Goal: Transaction & Acquisition: Book appointment/travel/reservation

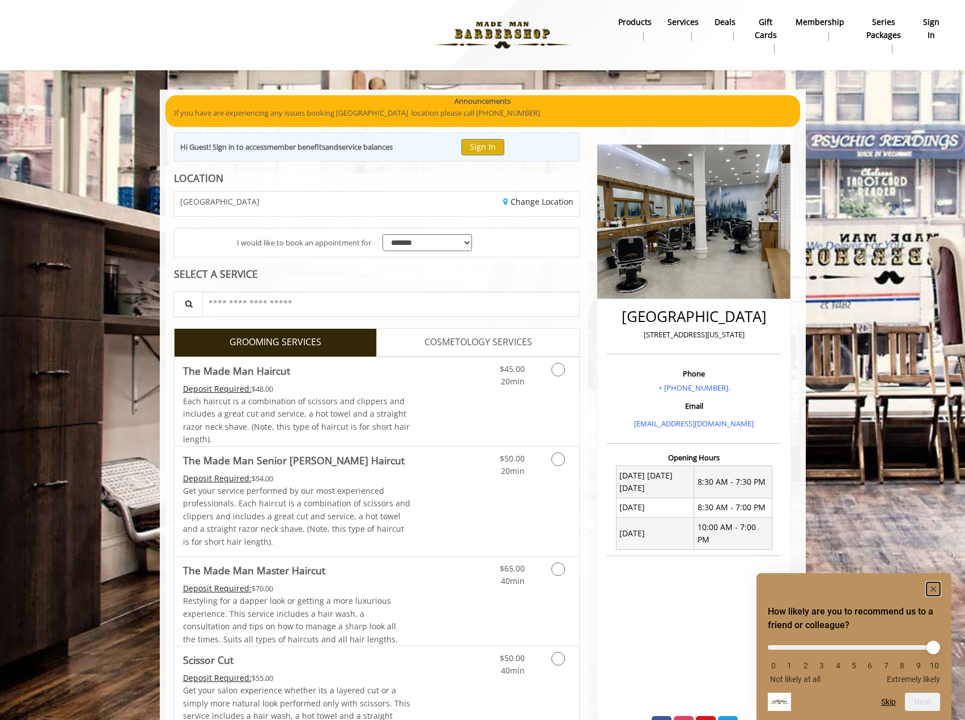
click at [935, 589] on icon "Hide survey" at bounding box center [934, 589] width 6 height 6
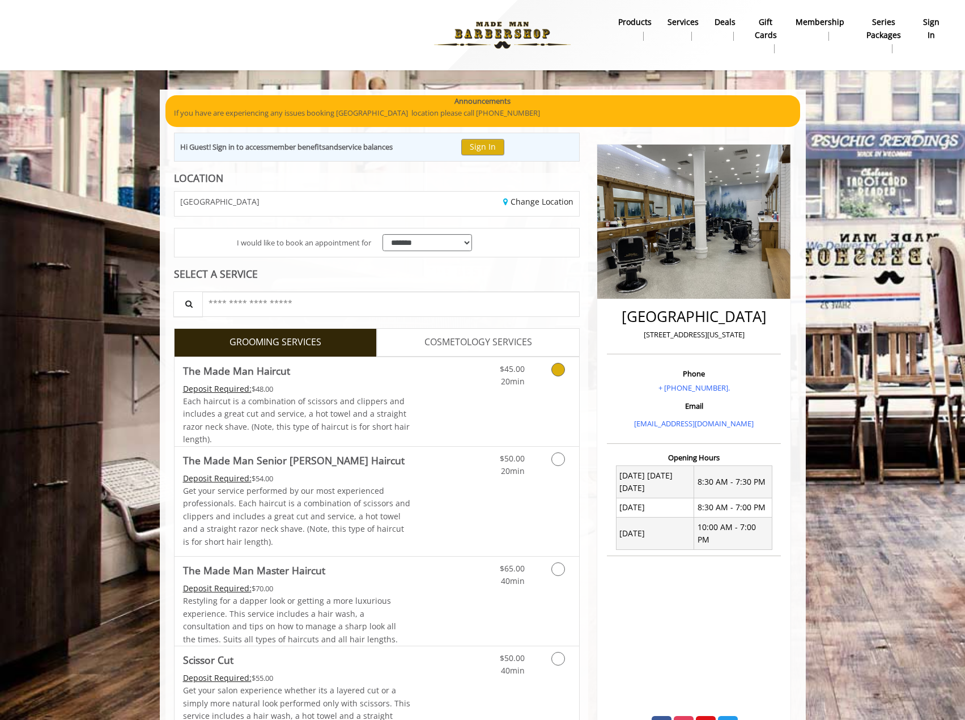
click at [495, 419] on div "$45.00 20min" at bounding box center [528, 401] width 101 height 89
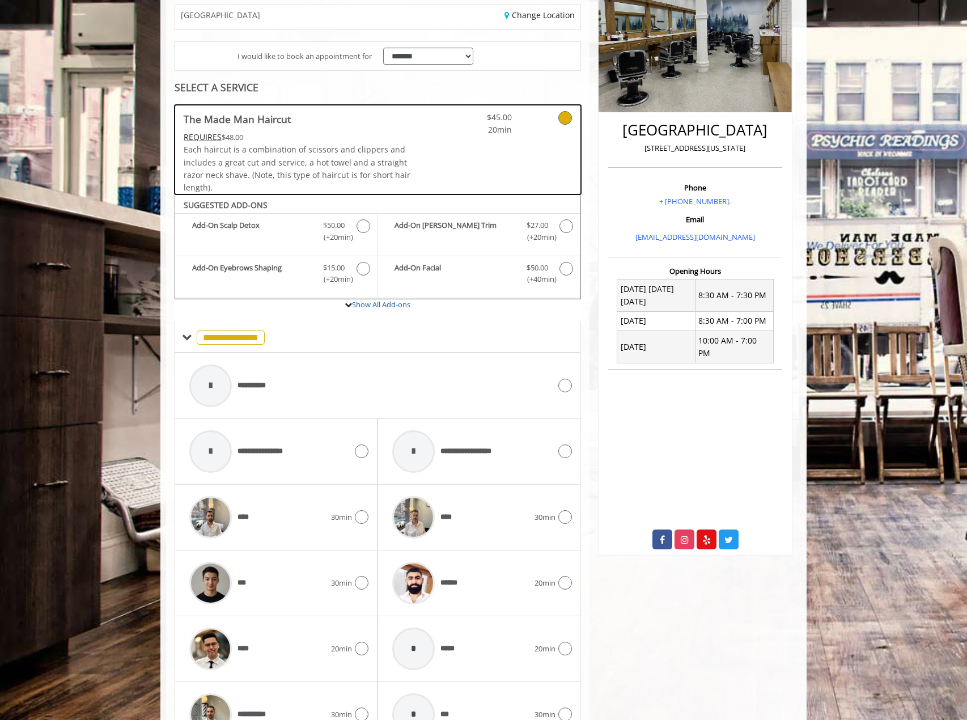
scroll to position [320, 0]
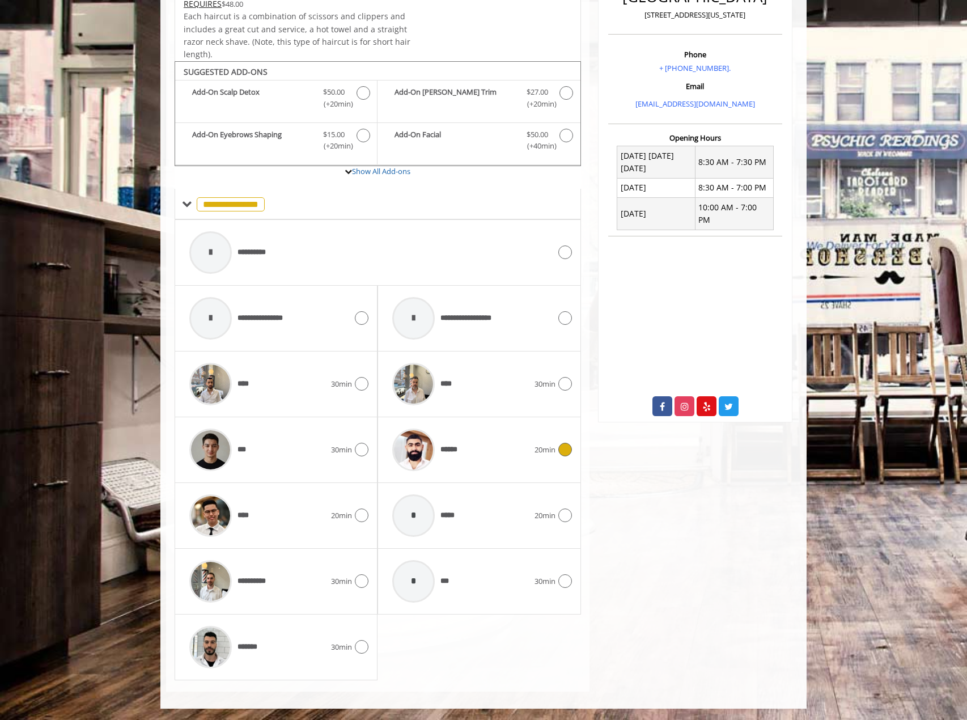
click at [535, 459] on div "****** 20min" at bounding box center [479, 450] width 185 height 54
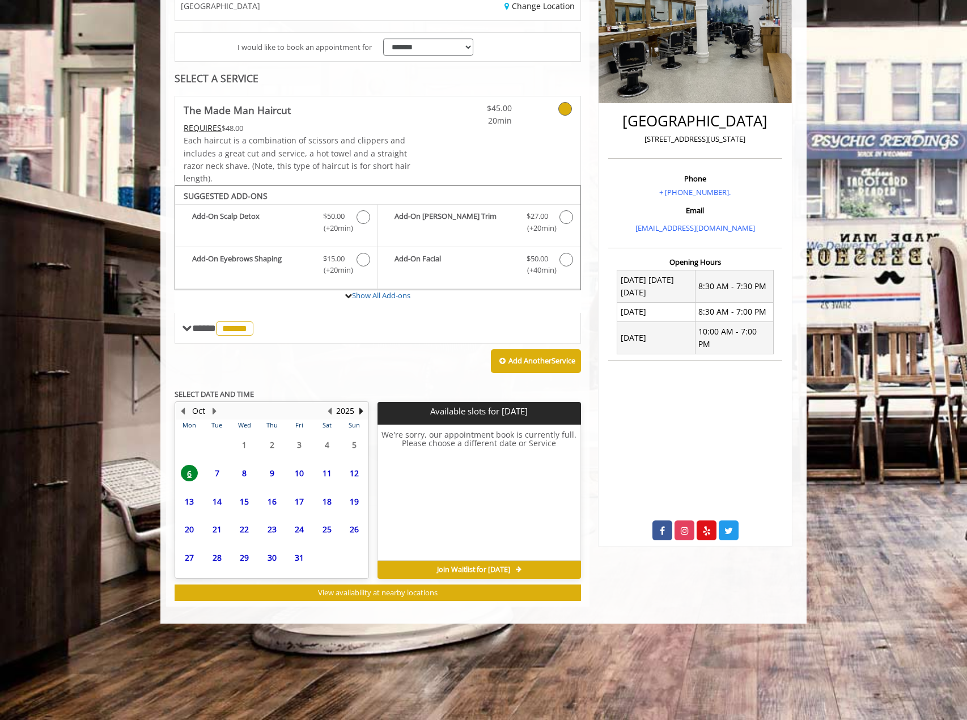
scroll to position [111, 0]
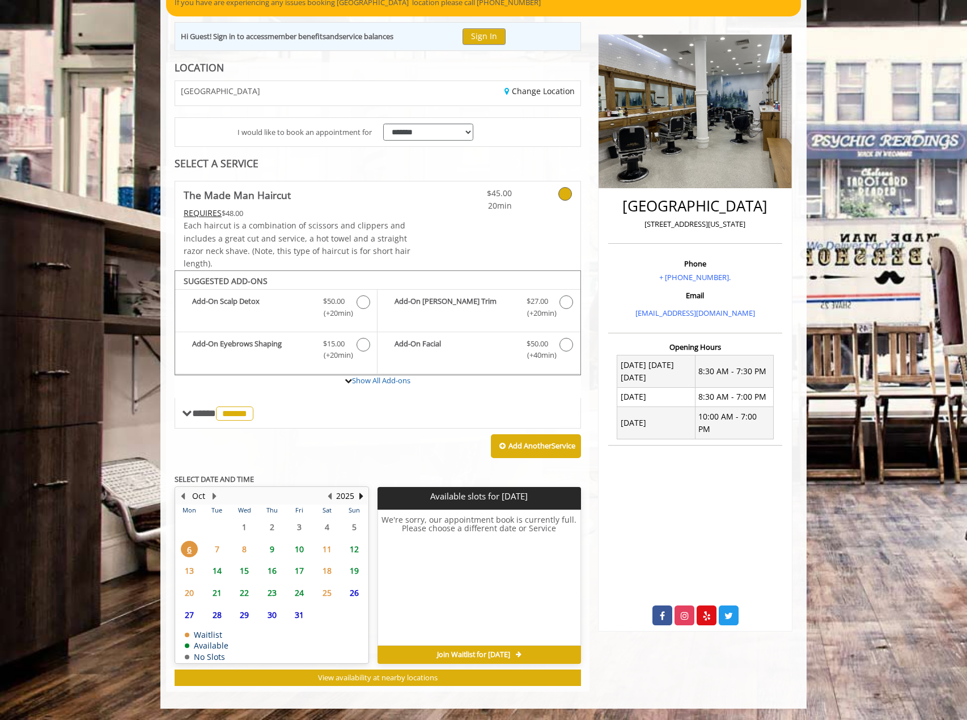
click at [302, 549] on span "10" at bounding box center [299, 549] width 17 height 16
click at [269, 549] on span "9" at bounding box center [272, 549] width 17 height 16
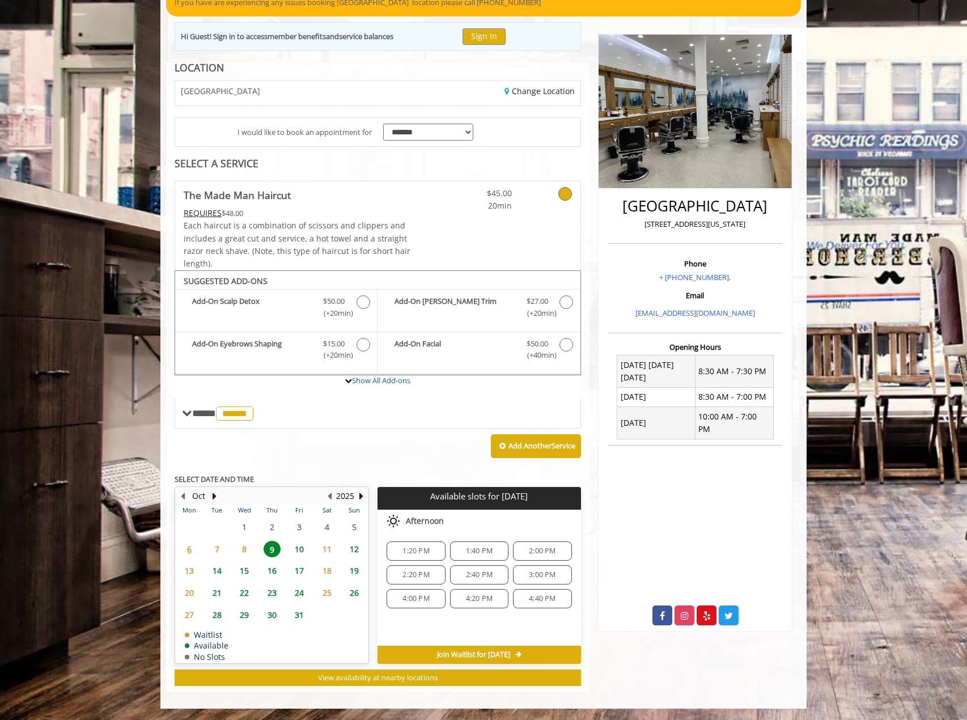
click at [299, 547] on span "10" at bounding box center [299, 549] width 17 height 16
click at [405, 569] on div "2:20 PM" at bounding box center [416, 574] width 58 height 19
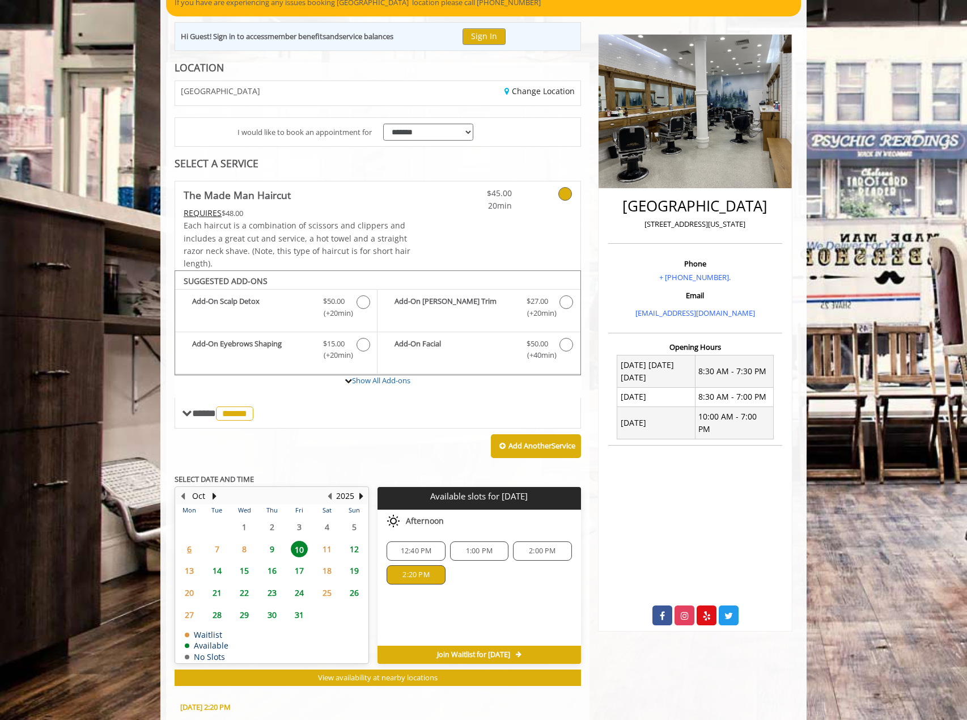
scroll to position [315, 0]
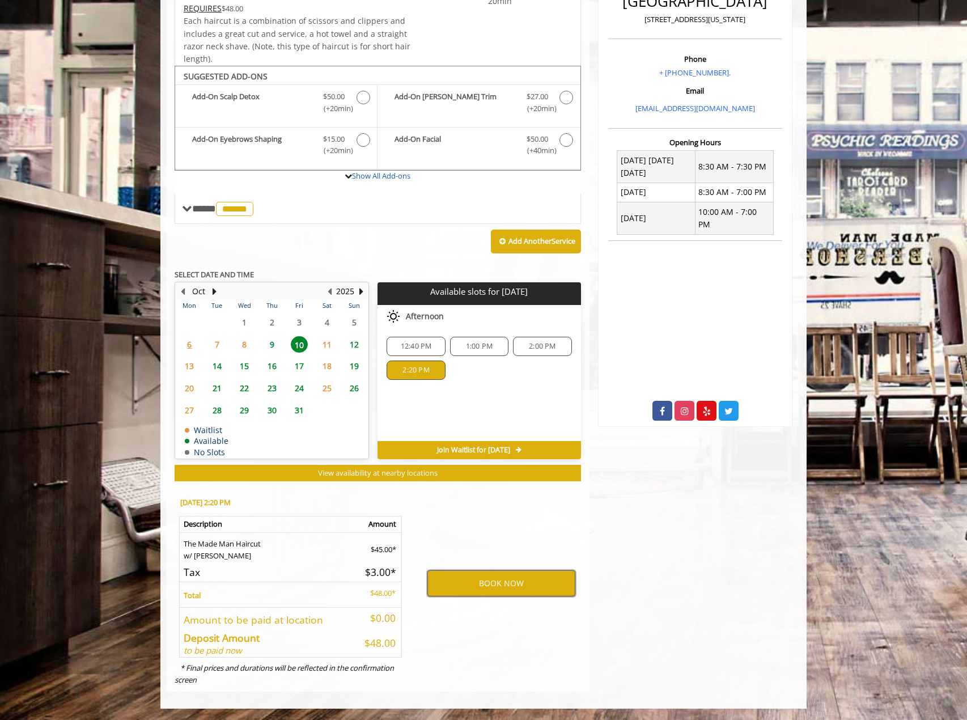
click at [477, 592] on button "BOOK NOW" at bounding box center [501, 583] width 148 height 26
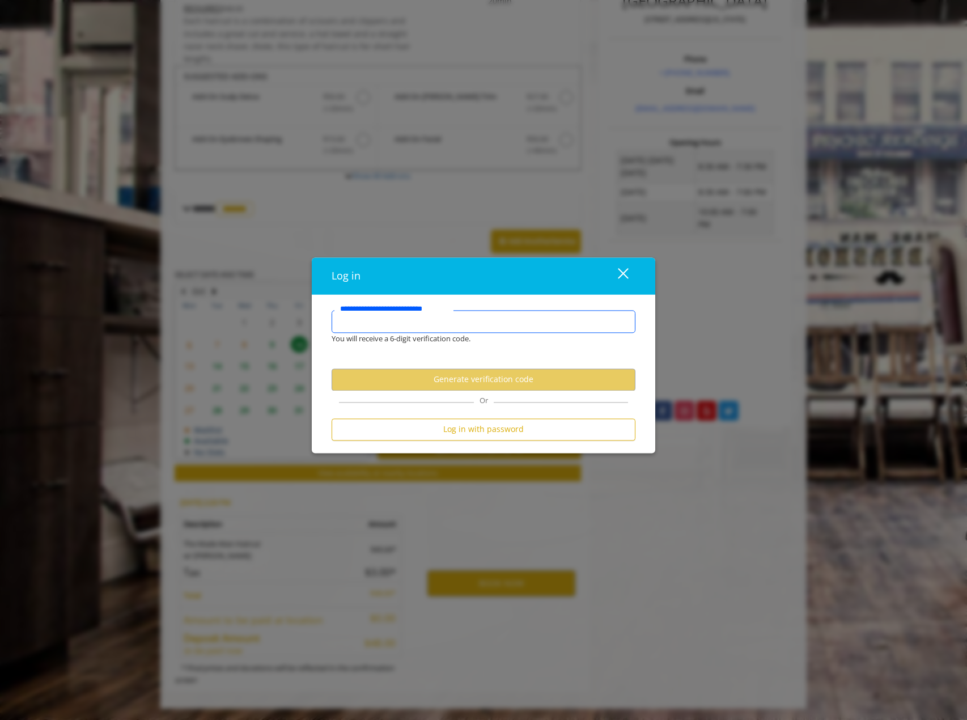
click at [360, 323] on input "**********" at bounding box center [484, 321] width 304 height 23
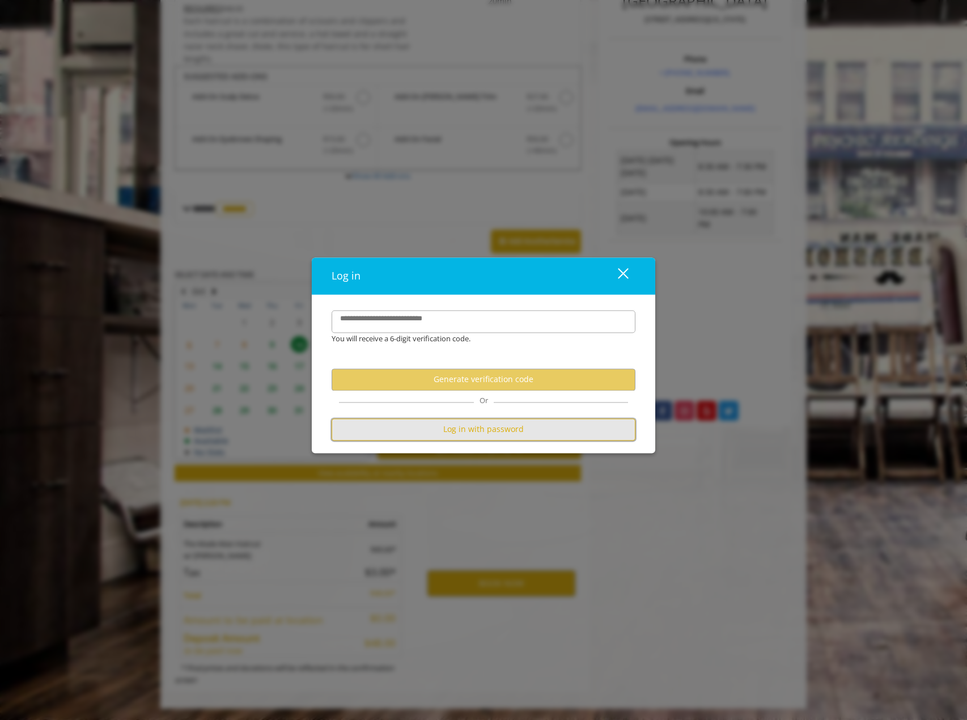
click at [459, 430] on button "Log in with password" at bounding box center [484, 429] width 304 height 22
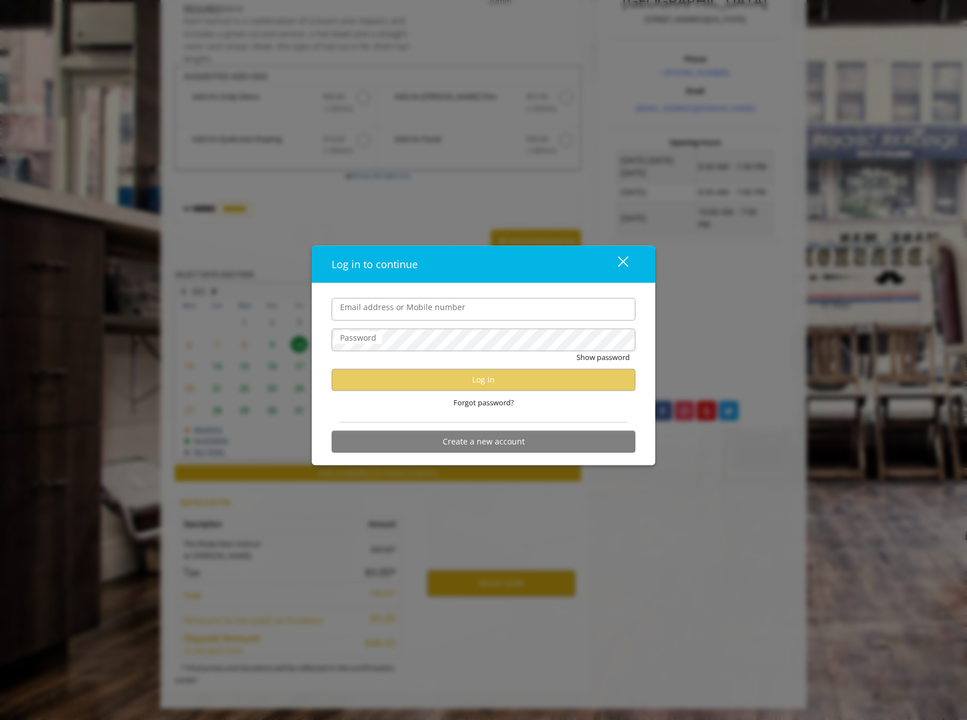
click at [393, 317] on input "Email address or Mobile number" at bounding box center [484, 309] width 304 height 23
click at [620, 266] on div "close" at bounding box center [616, 264] width 23 height 17
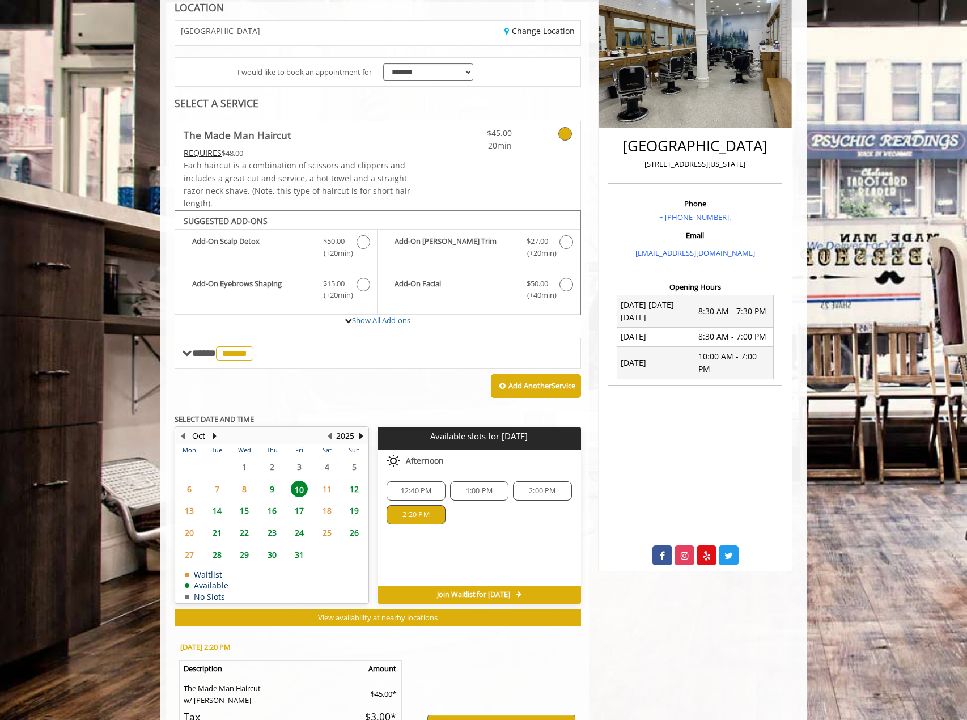
scroll to position [227, 0]
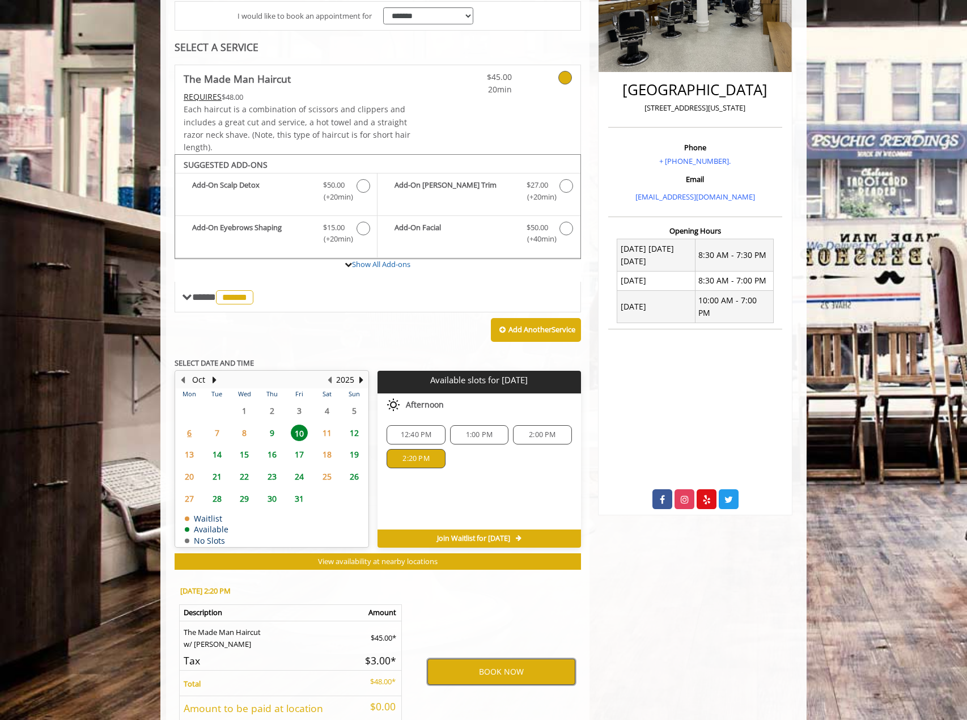
click at [495, 678] on button "BOOK NOW" at bounding box center [501, 672] width 148 height 26
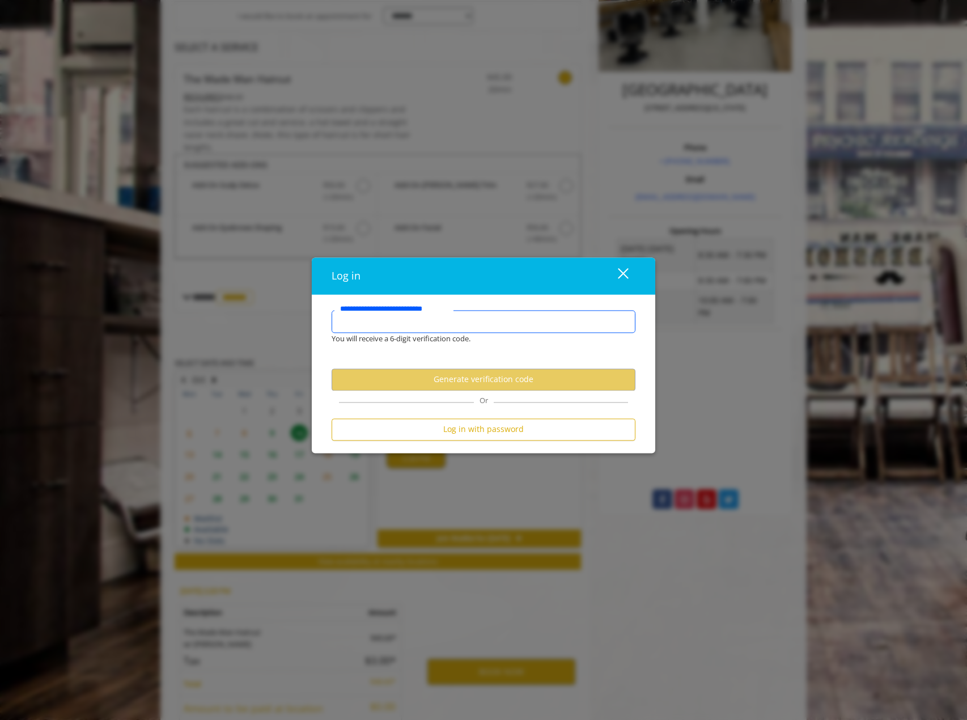
click at [393, 323] on input "**********" at bounding box center [484, 321] width 304 height 23
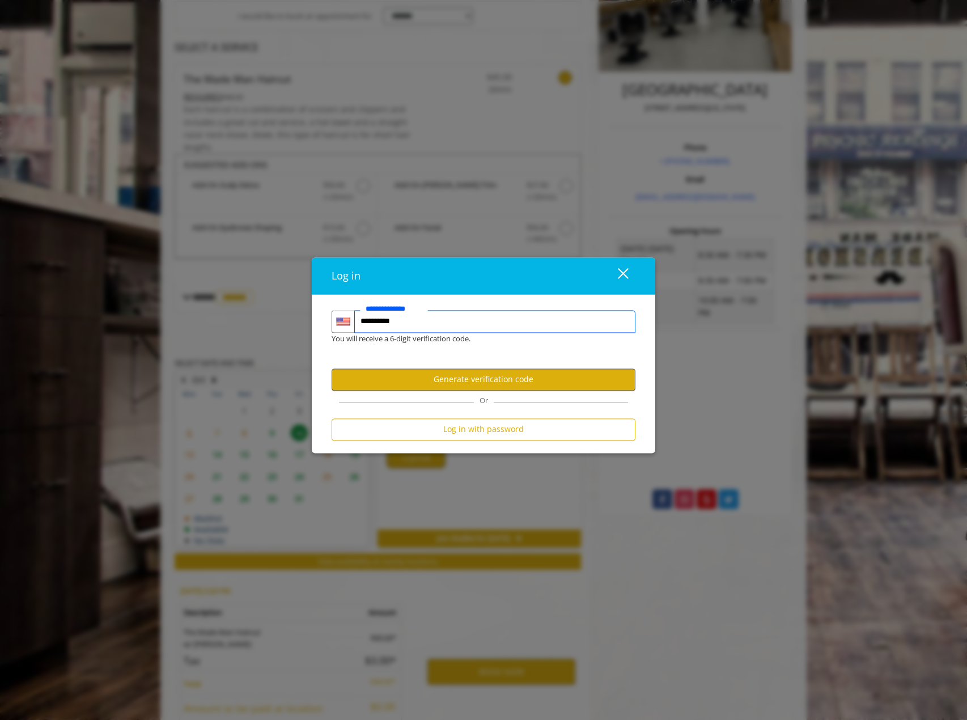
type input "**********"
click at [452, 377] on button "Generate verification code" at bounding box center [484, 379] width 304 height 22
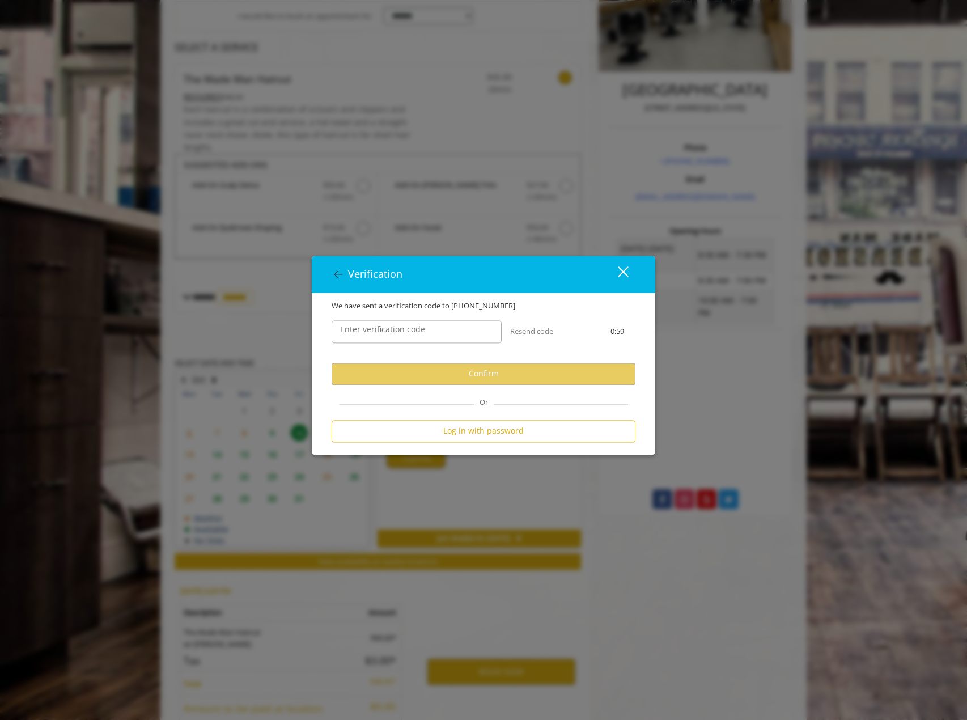
scroll to position [0, 0]
click at [367, 323] on label "Enter verification code" at bounding box center [382, 329] width 96 height 12
click at [367, 323] on input "Enter verification code" at bounding box center [417, 331] width 170 height 23
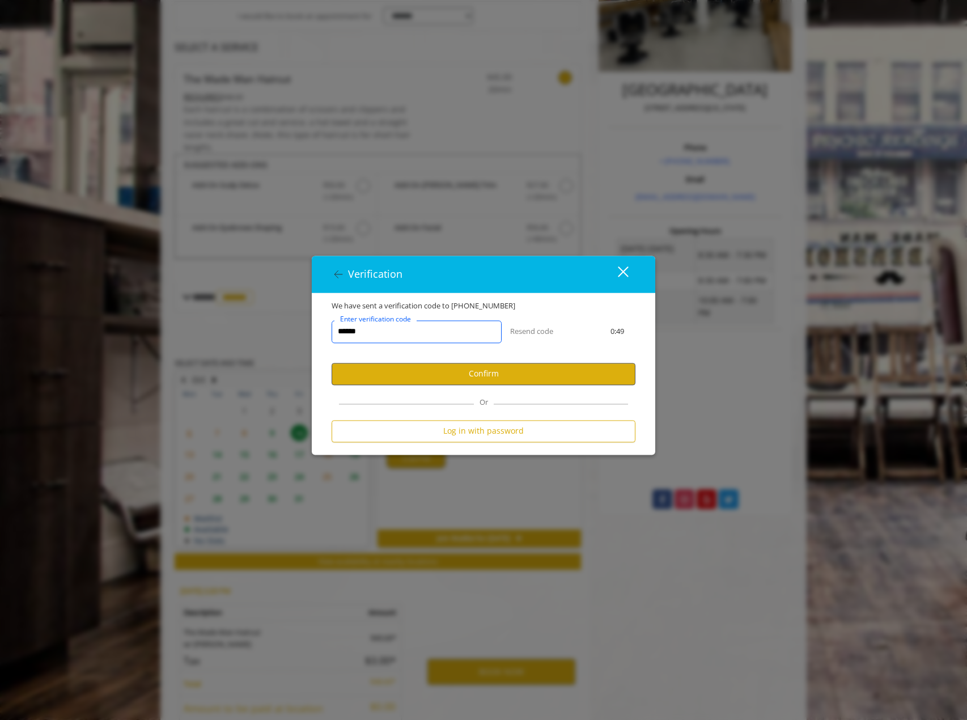
type input "******"
click at [378, 364] on button "Confirm" at bounding box center [484, 374] width 304 height 22
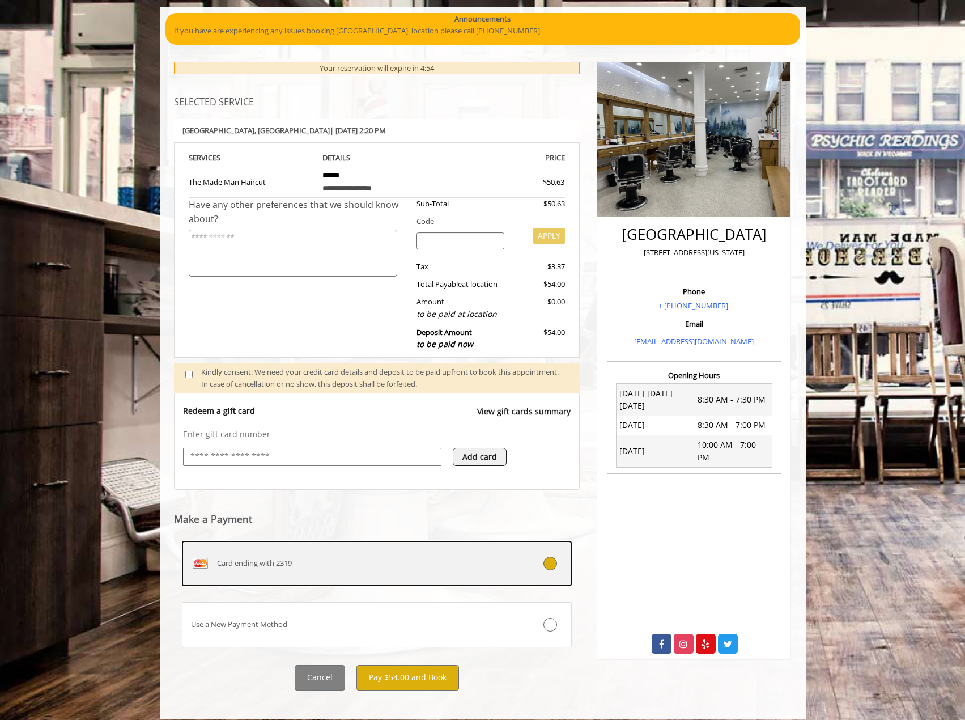
scroll to position [92, 0]
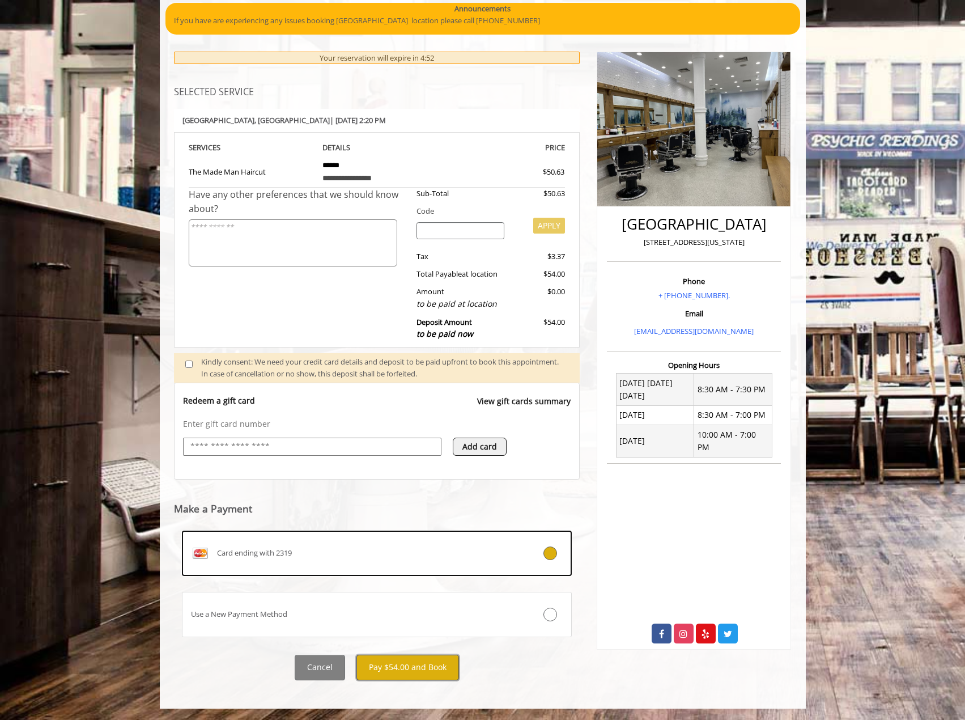
click at [391, 672] on button "Pay $54.00 and Book" at bounding box center [408, 668] width 103 height 26
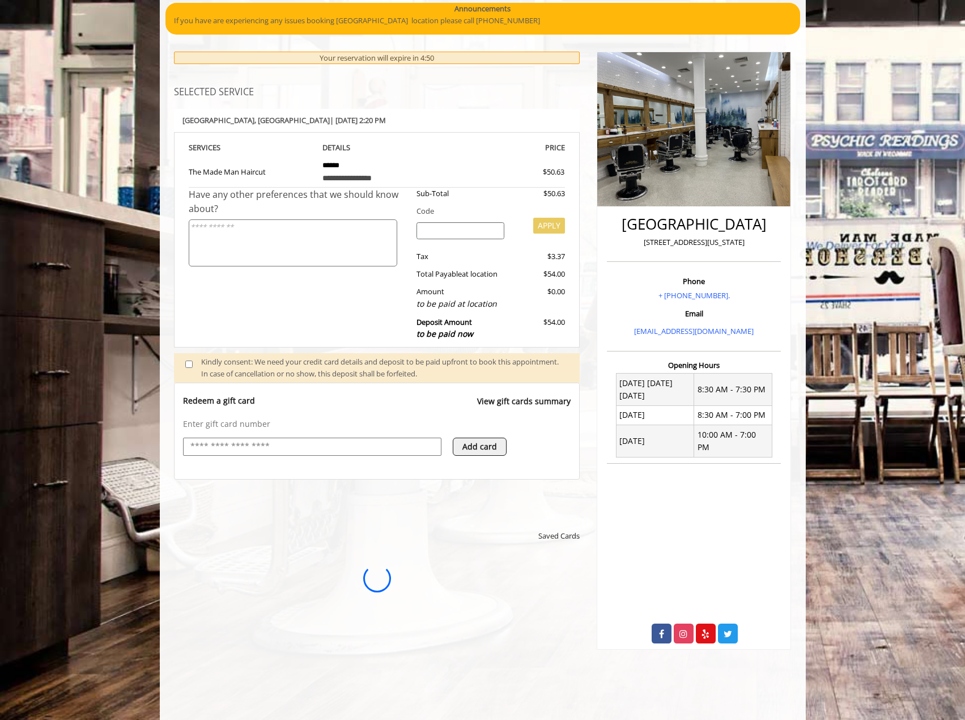
scroll to position [0, 0]
